Goal: Obtain resource: Download file/media

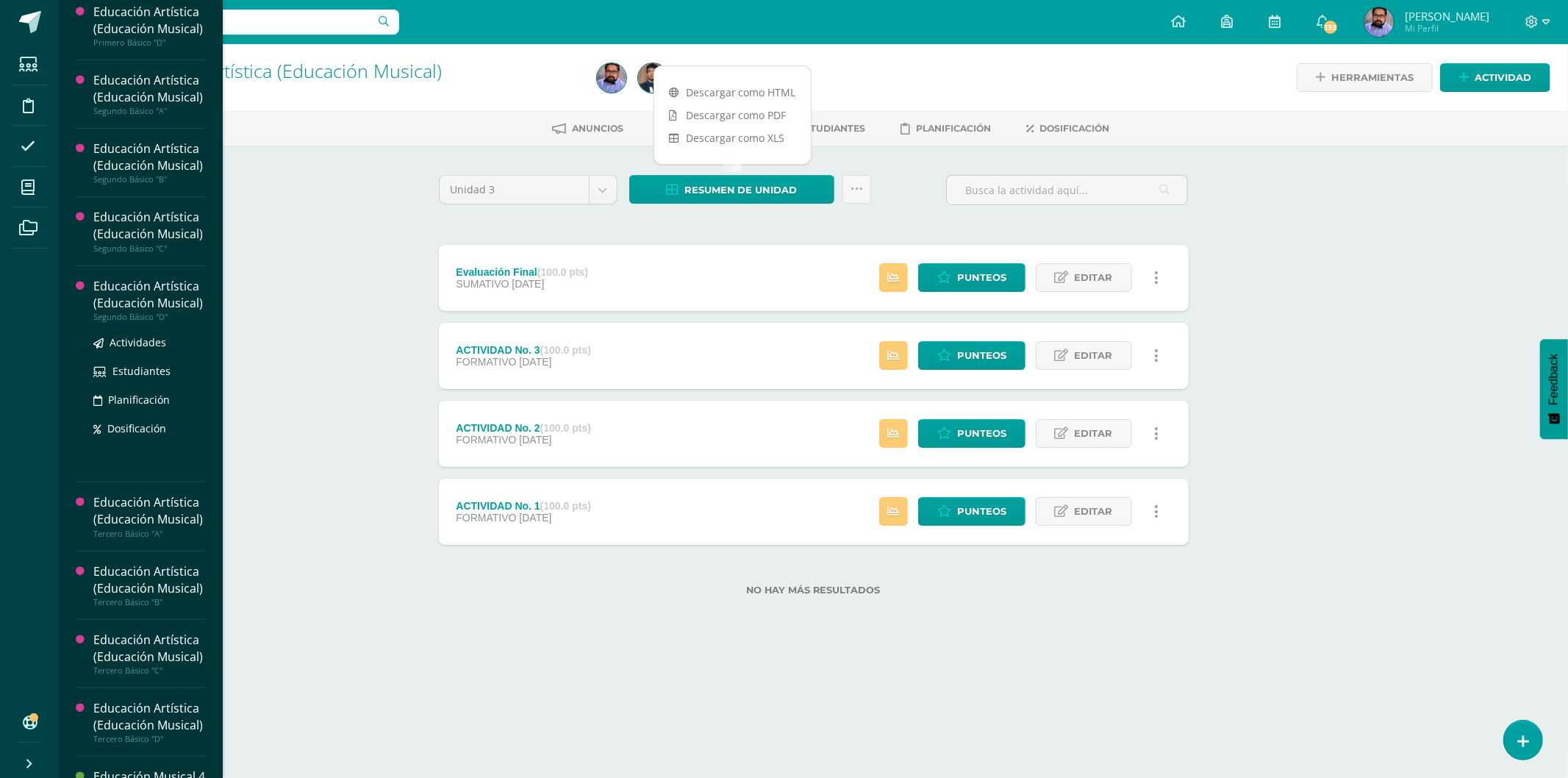
scroll to position [540, 0]
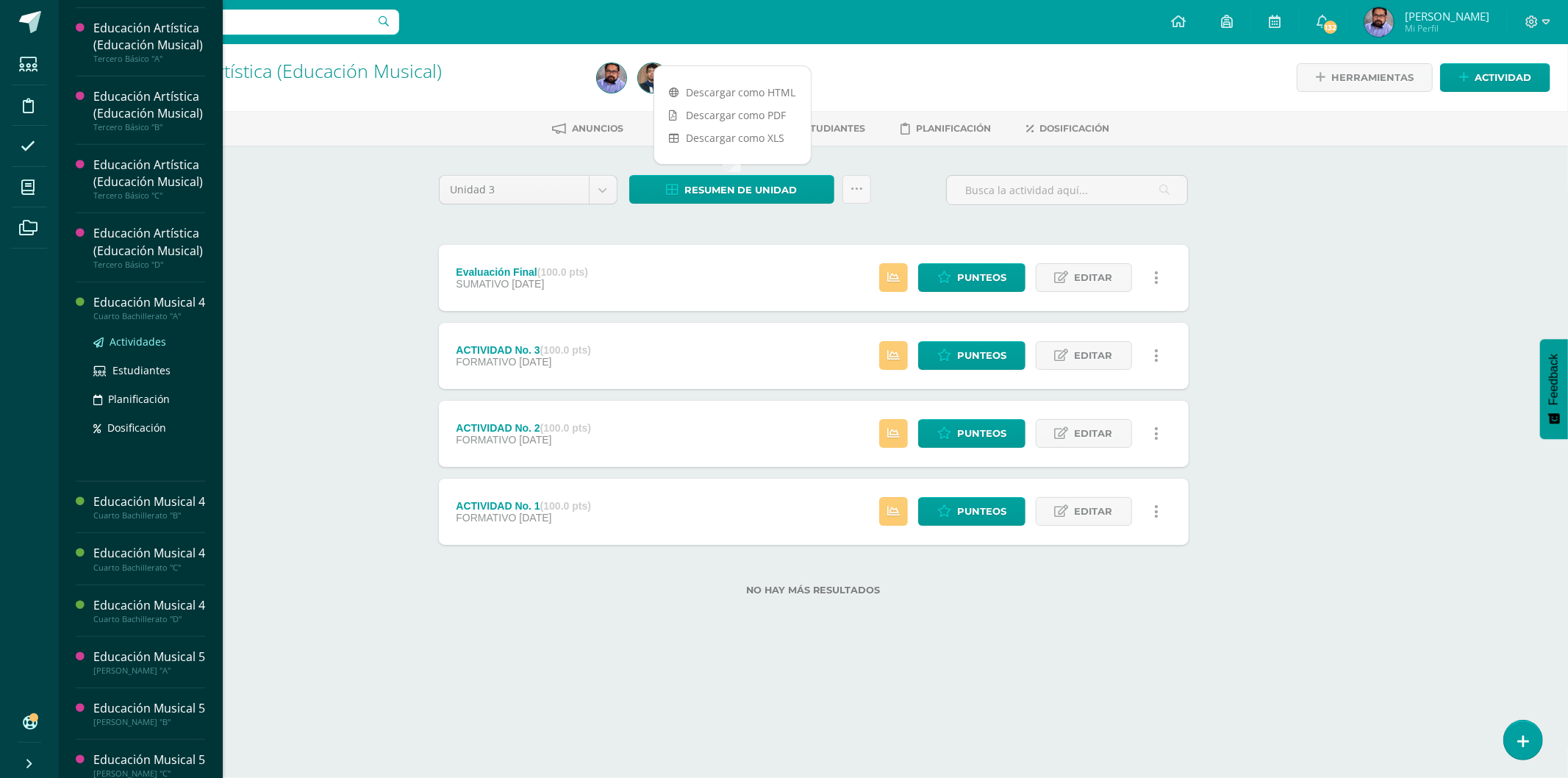
click at [136, 349] on span "Actividades" at bounding box center [137, 341] width 57 height 14
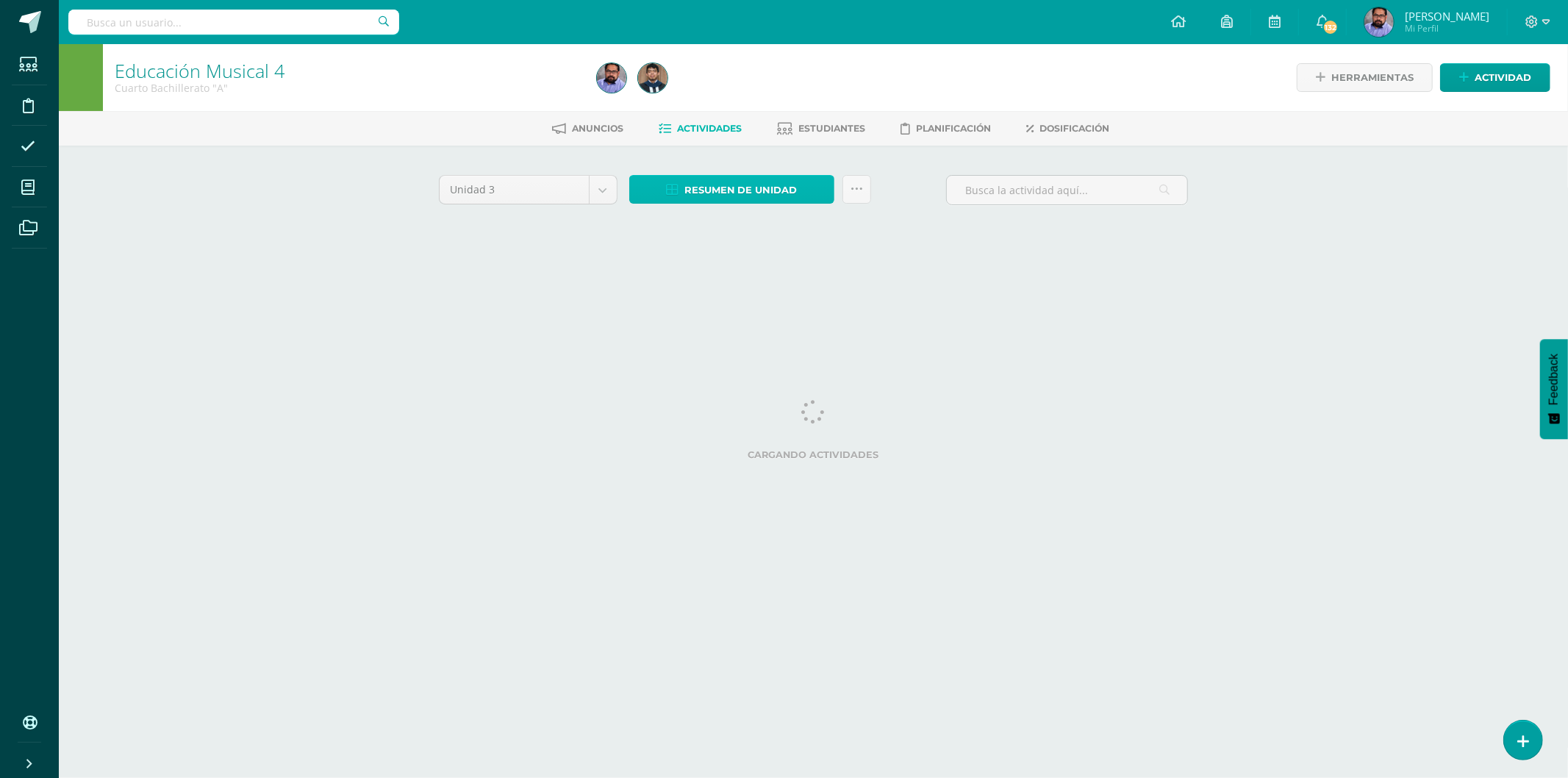
click at [770, 177] on span "Resumen de unidad" at bounding box center [741, 190] width 113 height 27
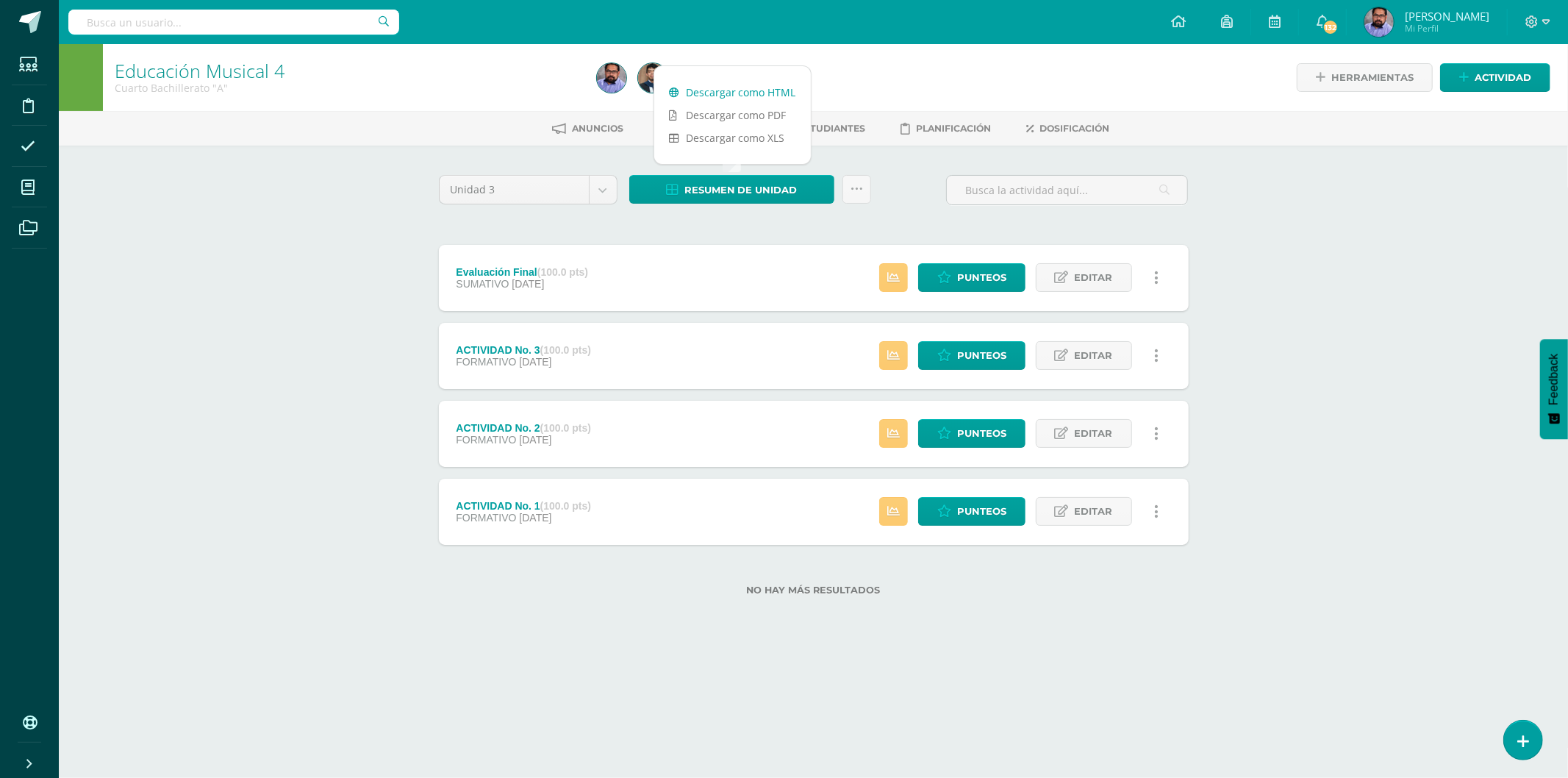
click at [766, 92] on link "Descargar como HTML" at bounding box center [732, 93] width 156 height 22
